Goal: Navigation & Orientation: Go to known website

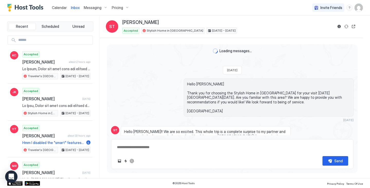
scroll to position [537, 0]
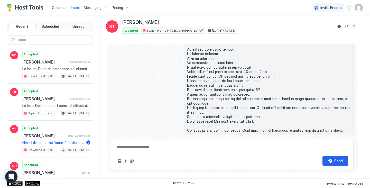
click at [39, 7] on img "Host Tools Logo" at bounding box center [26, 8] width 39 height 8
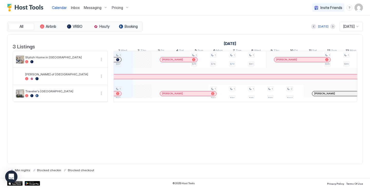
scroll to position [0, 286]
